Goal: Find specific page/section

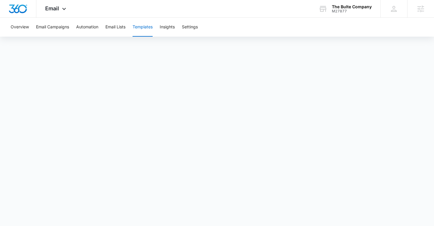
click at [137, 27] on button "Templates" at bounding box center [142, 27] width 20 height 19
click at [142, 28] on button "Templates" at bounding box center [142, 27] width 20 height 19
click at [139, 30] on button "Templates" at bounding box center [142, 27] width 20 height 19
